Goal: Task Accomplishment & Management: Manage account settings

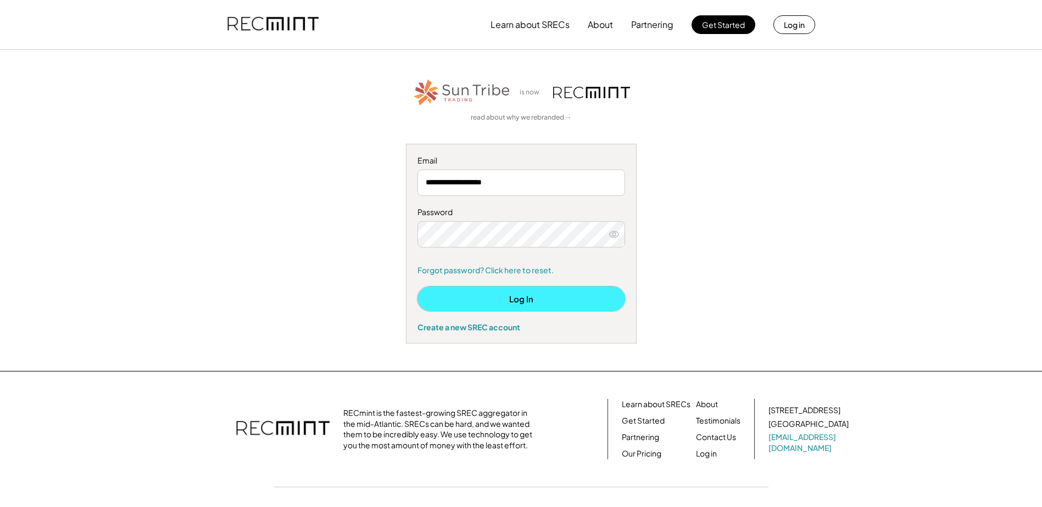
click at [514, 298] on button "Log In" at bounding box center [521, 299] width 208 height 25
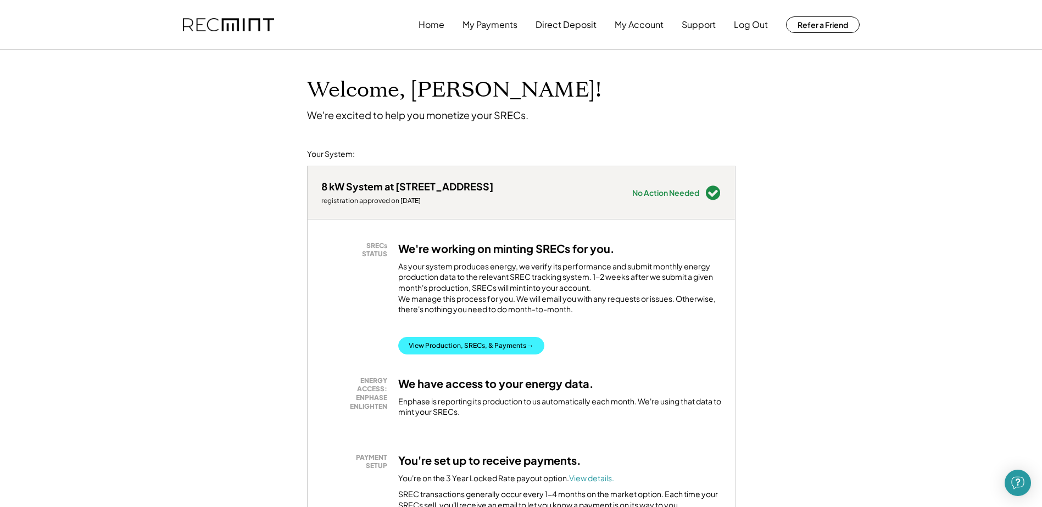
click at [500, 354] on button "View Production, SRECs, & Payments →" at bounding box center [471, 346] width 146 height 18
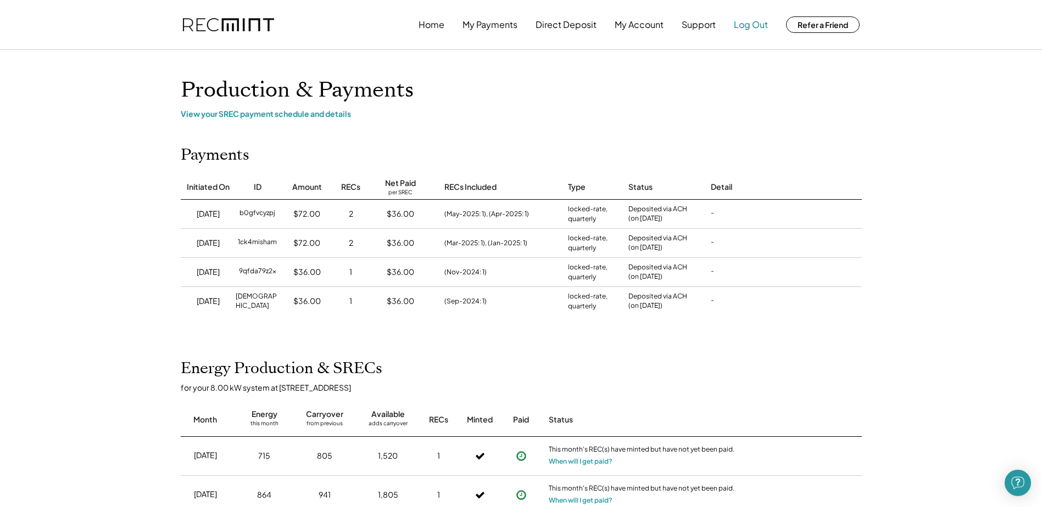
click at [747, 20] on button "Log Out" at bounding box center [751, 25] width 34 height 22
